Goal: Information Seeking & Learning: Learn about a topic

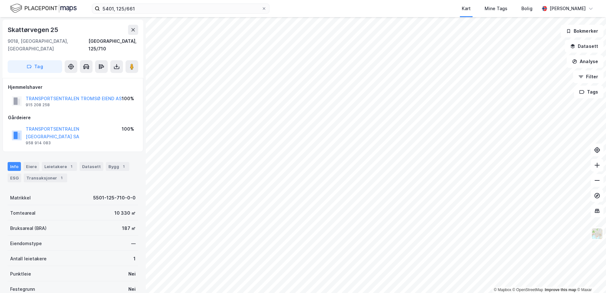
click at [412, 9] on div "5401, 125/661 Kart Mine Tags Bolig [PERSON_NAME] © Mapbox © OpenStreetMap Impro…" at bounding box center [303, 146] width 606 height 293
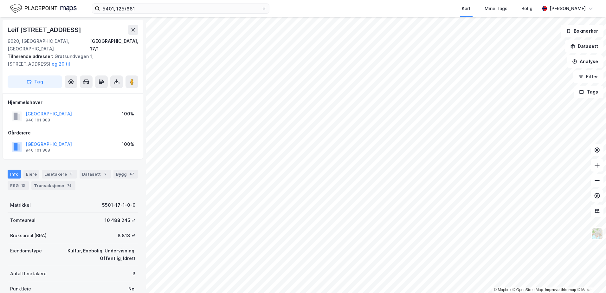
click at [325, 293] on html "5401, 125/661 Kart Mine Tags Bolig [PERSON_NAME] © Mapbox © OpenStreetMap Impro…" at bounding box center [303, 146] width 606 height 293
click at [302, 293] on html "5401, 125/661 Kart Mine Tags Bolig [PERSON_NAME] © Mapbox © OpenStreetMap Impro…" at bounding box center [303, 146] width 606 height 293
